Goal: Communication & Community: Connect with others

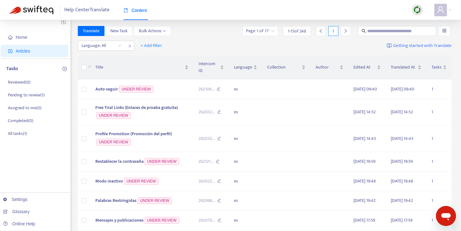
scroll to position [6, 0]
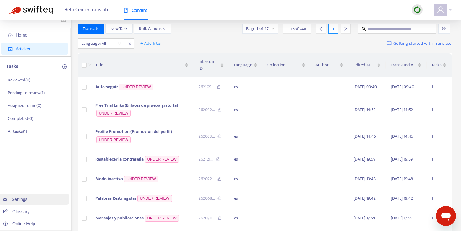
click at [28, 198] on link "Settings" at bounding box center [15, 199] width 24 height 5
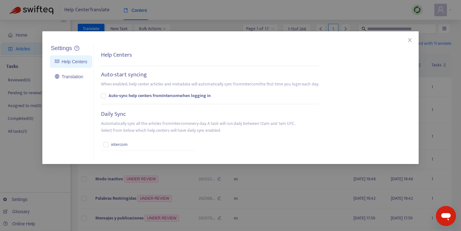
drag, startPoint x: 231, startPoint y: 224, endPoint x: 225, endPoint y: 223, distance: 6.3
click at [231, 224] on div "Settings Help Centers Translation Settings Help Centers Auto-start syncing When…" at bounding box center [230, 115] width 461 height 231
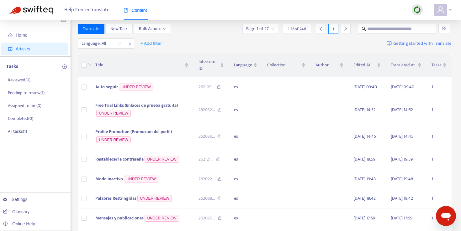
click at [447, 13] on div at bounding box center [442, 10] width 17 height 13
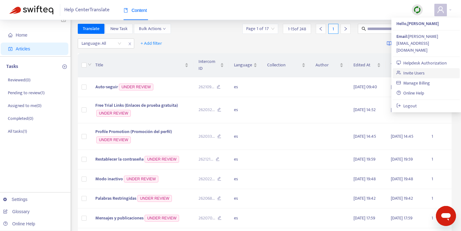
click at [415, 70] on link "Invite Users" at bounding box center [410, 73] width 28 height 7
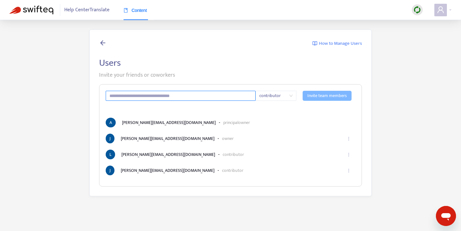
click at [156, 95] on input "text" at bounding box center [181, 96] width 150 height 10
paste input "**********"
click at [285, 96] on span "contributor" at bounding box center [275, 95] width 33 height 9
type input "**********"
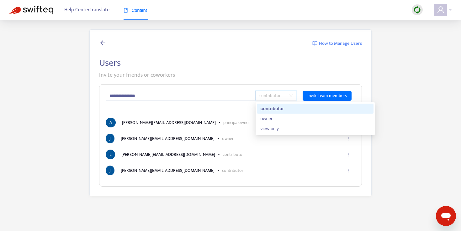
click at [280, 110] on div "contributor" at bounding box center [314, 108] width 109 height 7
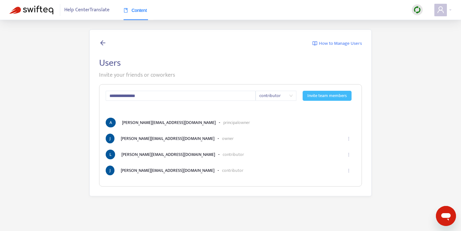
click at [331, 99] on span "Invite team members" at bounding box center [326, 95] width 39 height 7
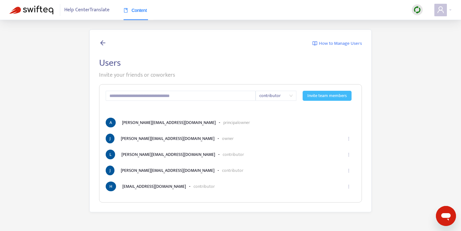
click at [41, 9] on img at bounding box center [31, 10] width 44 height 9
